Goal: Task Accomplishment & Management: Complete application form

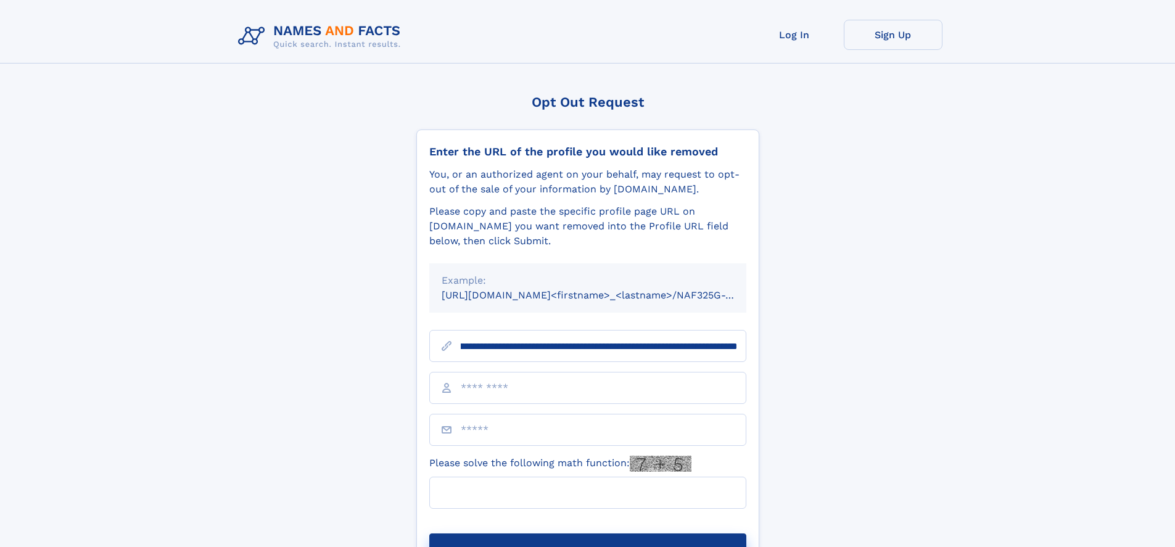
scroll to position [0, 138]
type input "**********"
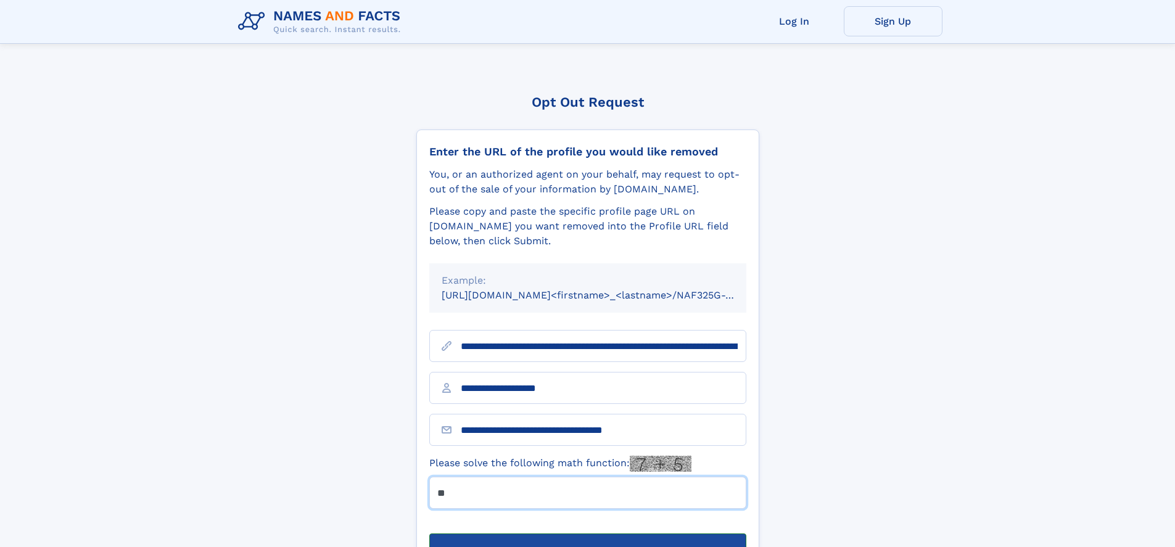
type input "**"
click at [587, 534] on button "Submit Opt Out Request" at bounding box center [587, 553] width 317 height 39
